Goal: Navigation & Orientation: Find specific page/section

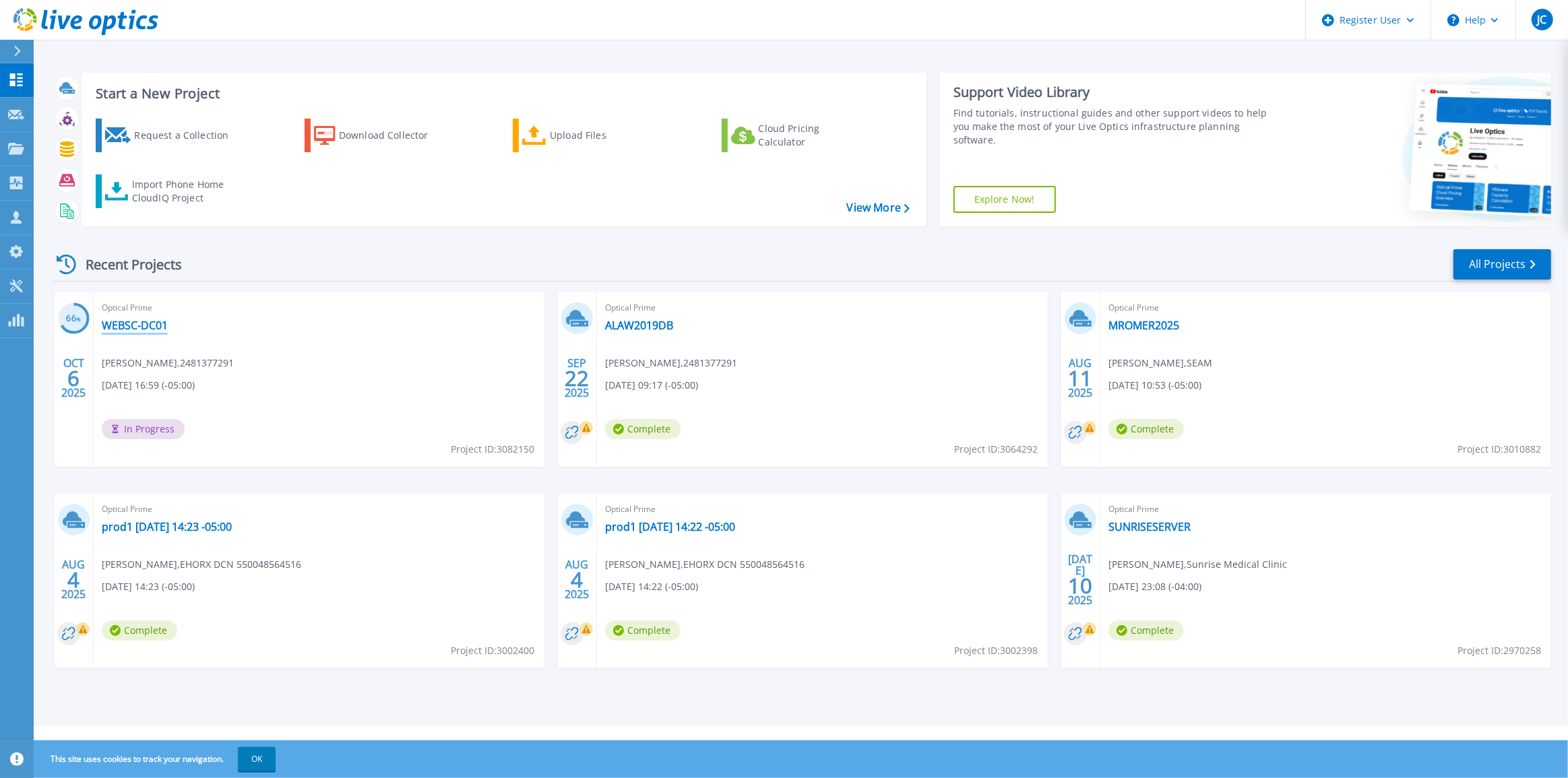
click at [141, 328] on link "WEBSC-DC01" at bounding box center [134, 325] width 66 height 14
